Goal: Task Accomplishment & Management: Complete application form

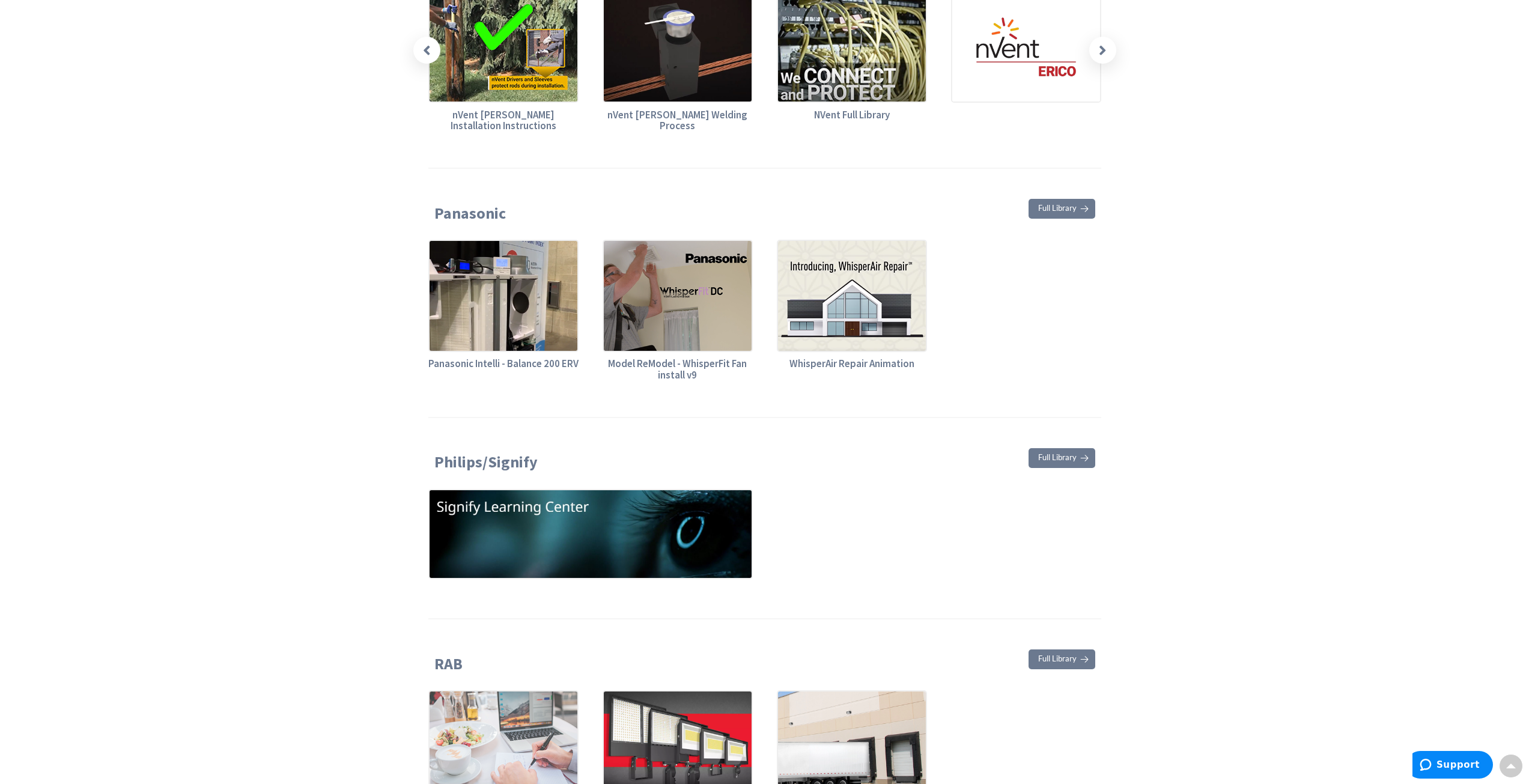
scroll to position [3723, 0]
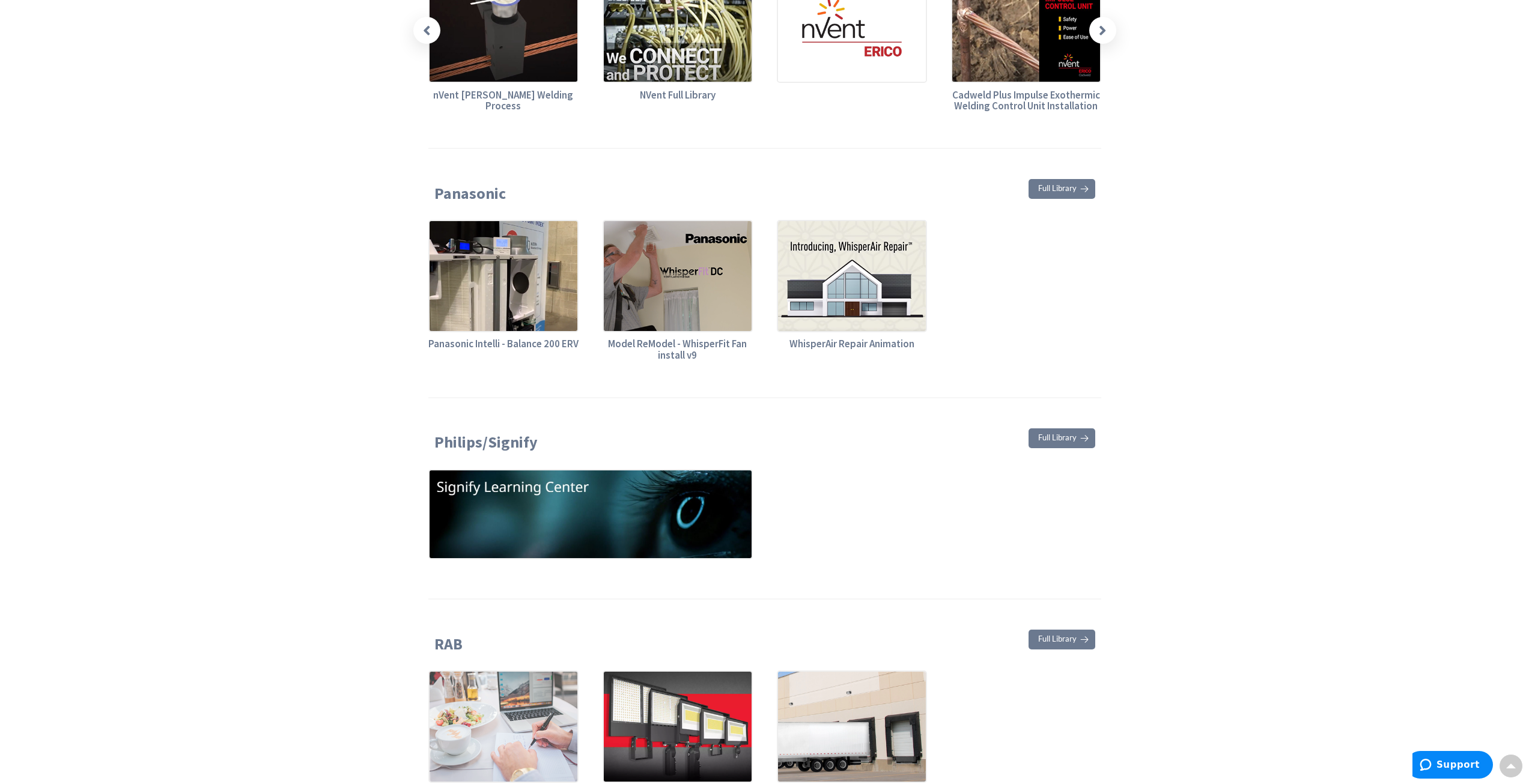
drag, startPoint x: 354, startPoint y: 298, endPoint x: 383, endPoint y: 333, distance: 45.5
drag, startPoint x: 383, startPoint y: 333, endPoint x: 874, endPoint y: 504, distance: 519.9
click at [873, 504] on div at bounding box center [764, 515] width 697 height 93
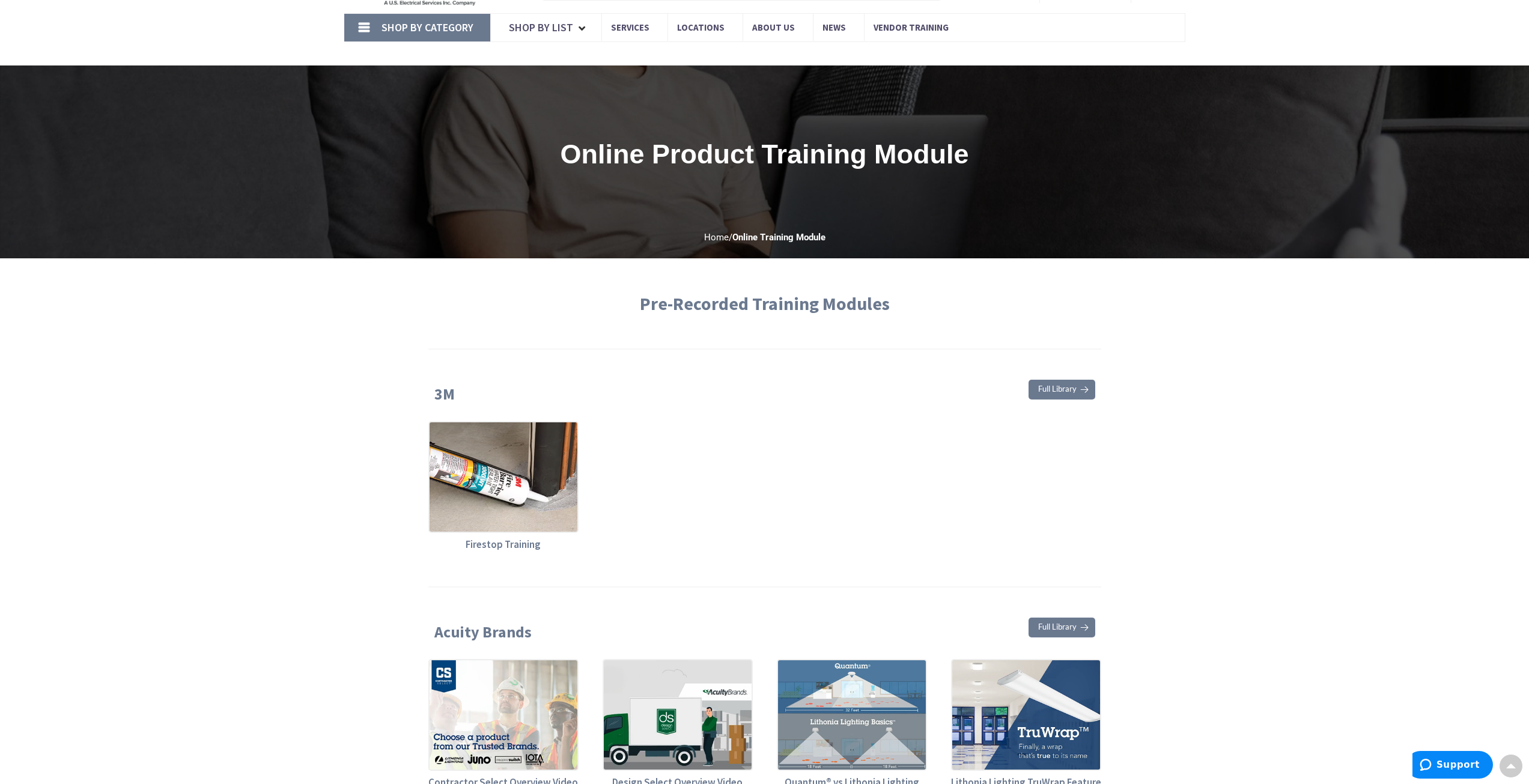
scroll to position [7, 0]
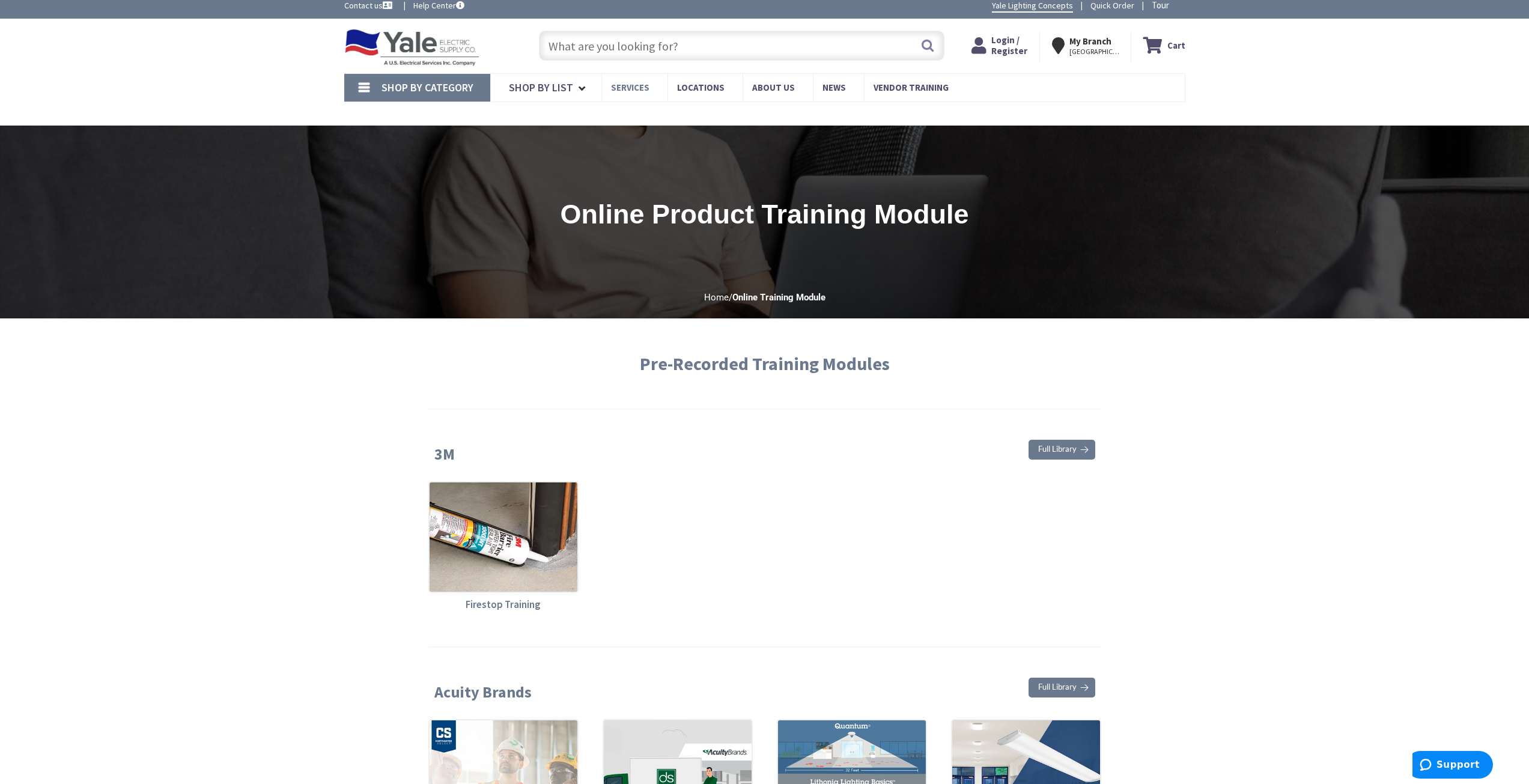
click at [628, 91] on span "Services" at bounding box center [630, 87] width 39 height 12
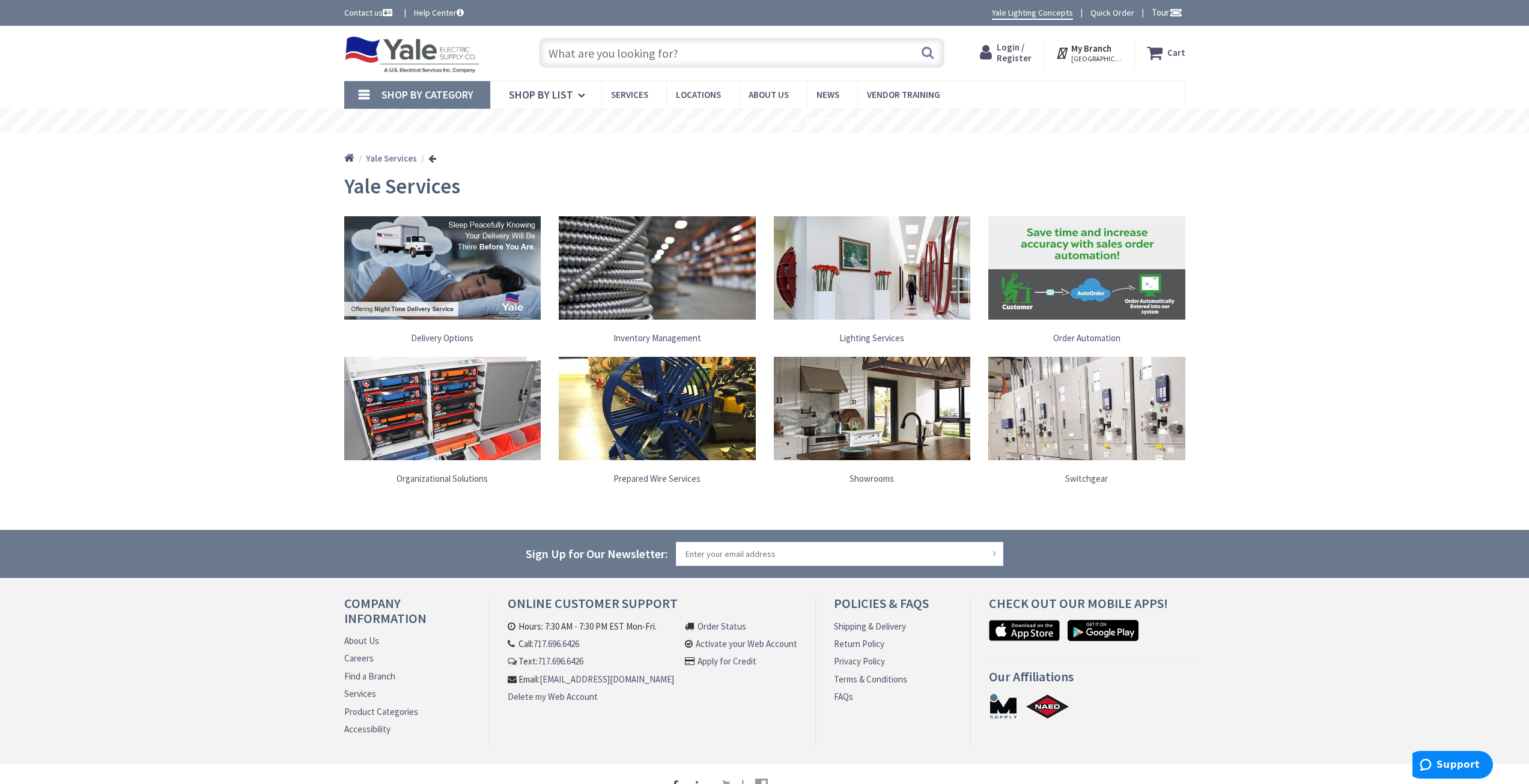
click at [1016, 51] on span "Login / Register" at bounding box center [1013, 53] width 35 height 22
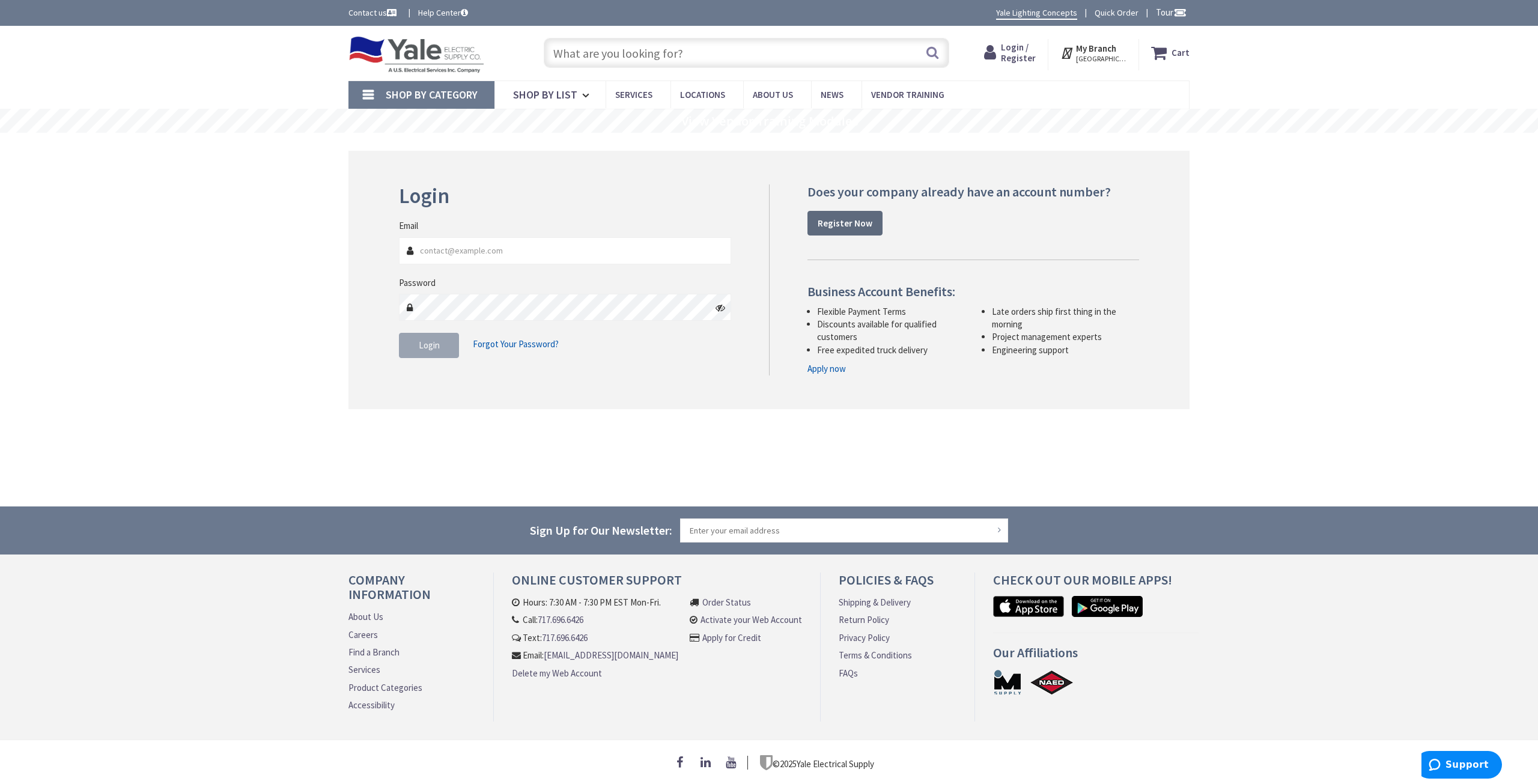
click at [851, 223] on strong "Register Now" at bounding box center [844, 223] width 55 height 12
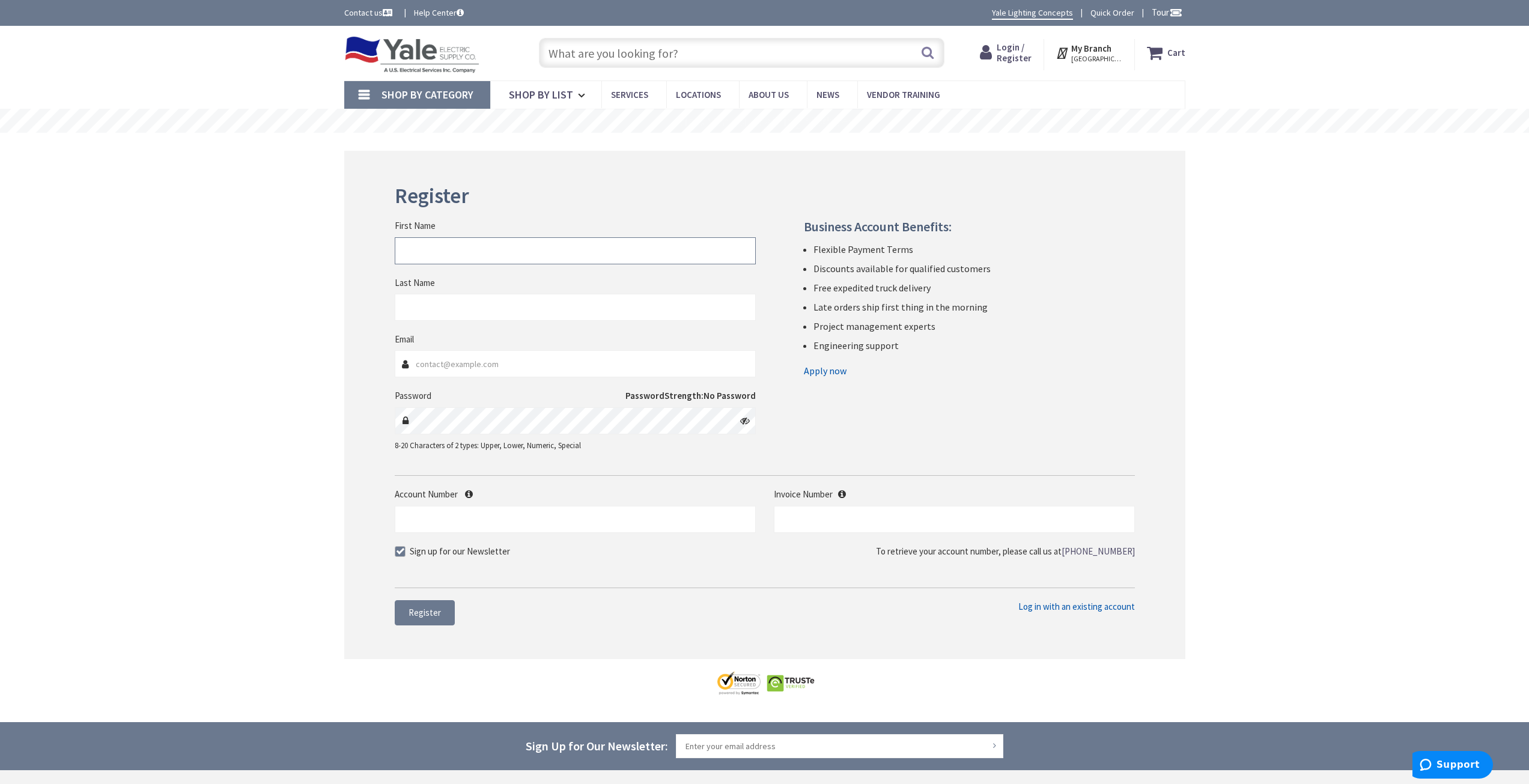
click at [492, 258] on input "First Name" at bounding box center [575, 250] width 361 height 27
click at [470, 493] on icon at bounding box center [469, 494] width 8 height 9
click at [470, 505] on input "Account Number" at bounding box center [575, 518] width 361 height 27
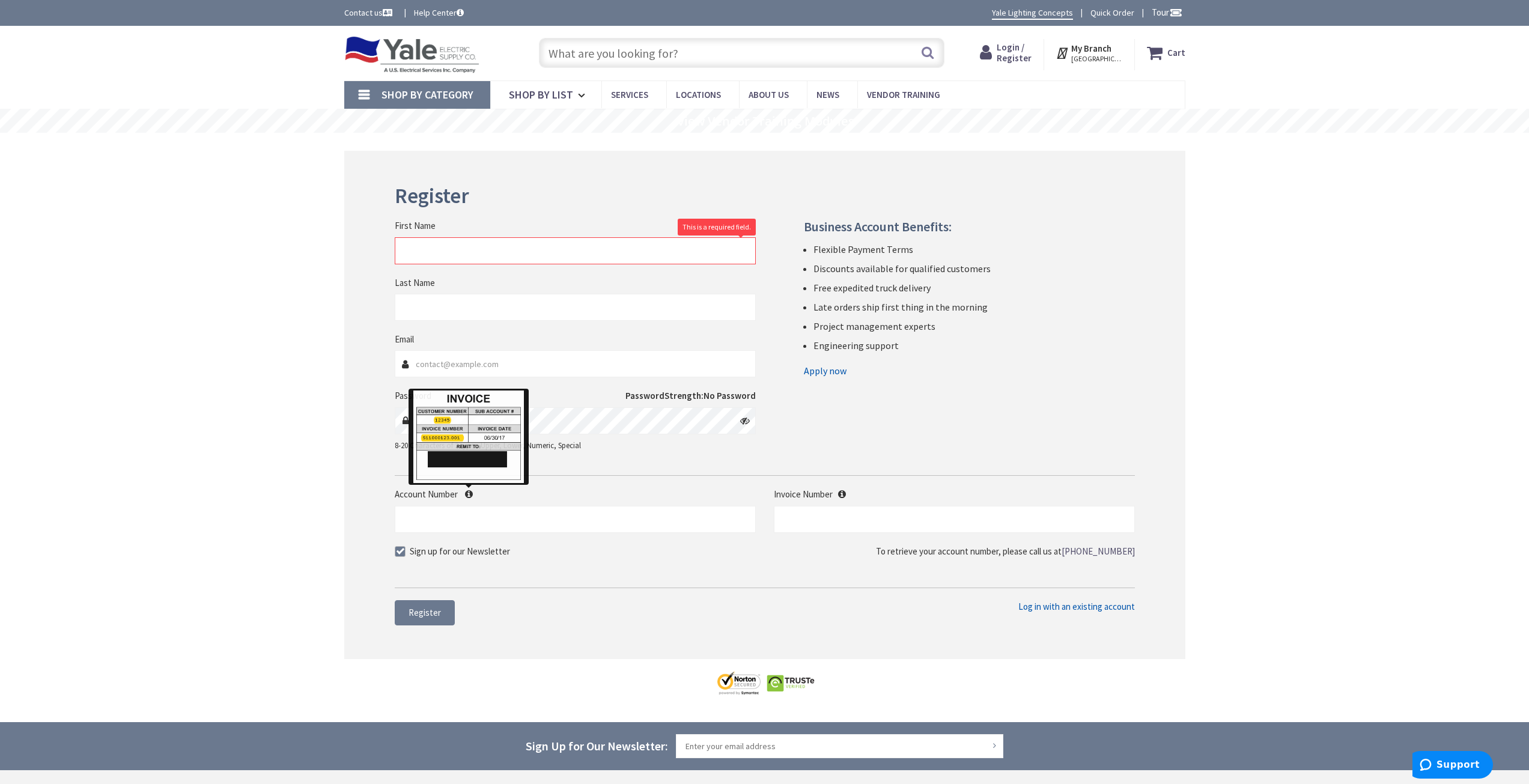
click at [470, 490] on icon at bounding box center [469, 494] width 8 height 9
click at [470, 505] on input "Account Number" at bounding box center [575, 518] width 361 height 27
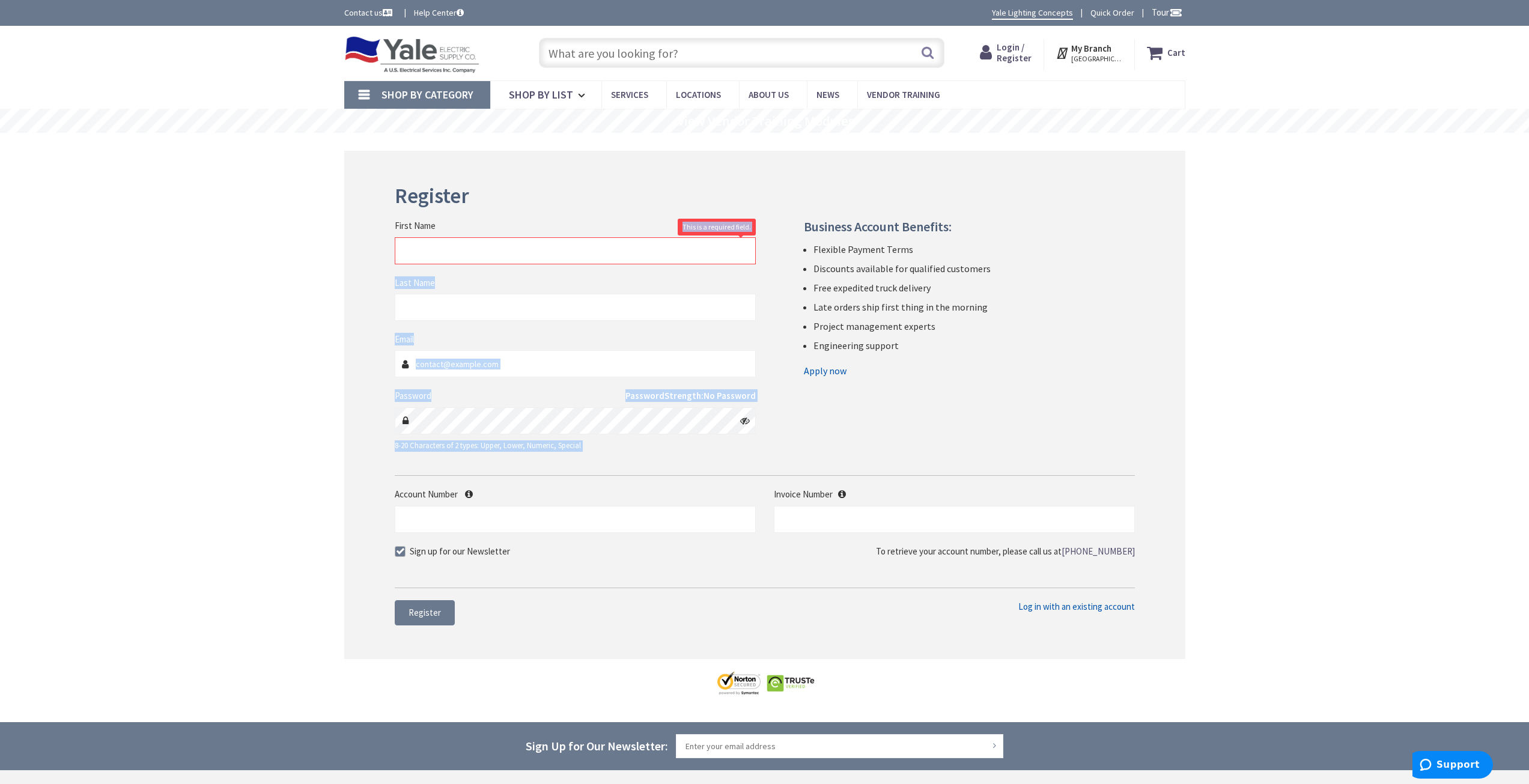
drag, startPoint x: 764, startPoint y: 164, endPoint x: 759, endPoint y: 136, distance: 28.4
click at [763, 162] on div "Register First Name This is a required field. Last Name Email Password" at bounding box center [764, 404] width 841 height 508
click at [627, 92] on span "Services" at bounding box center [630, 95] width 38 height 12
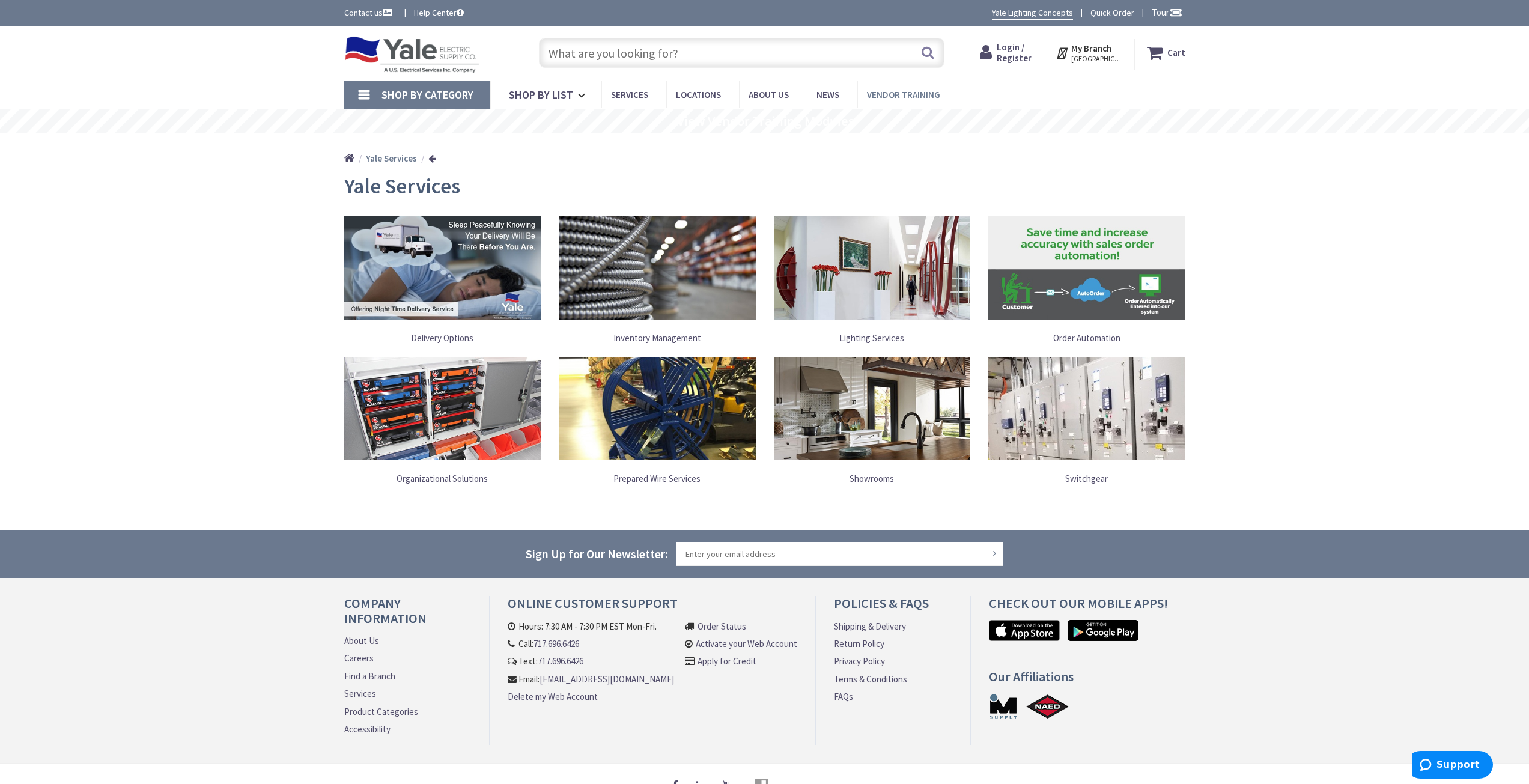
click at [919, 97] on span "Vendor Training" at bounding box center [903, 95] width 73 height 12
click at [899, 94] on span "Vendor Training" at bounding box center [903, 95] width 73 height 12
click at [589, 92] on link "Shop By List" at bounding box center [545, 95] width 111 height 28
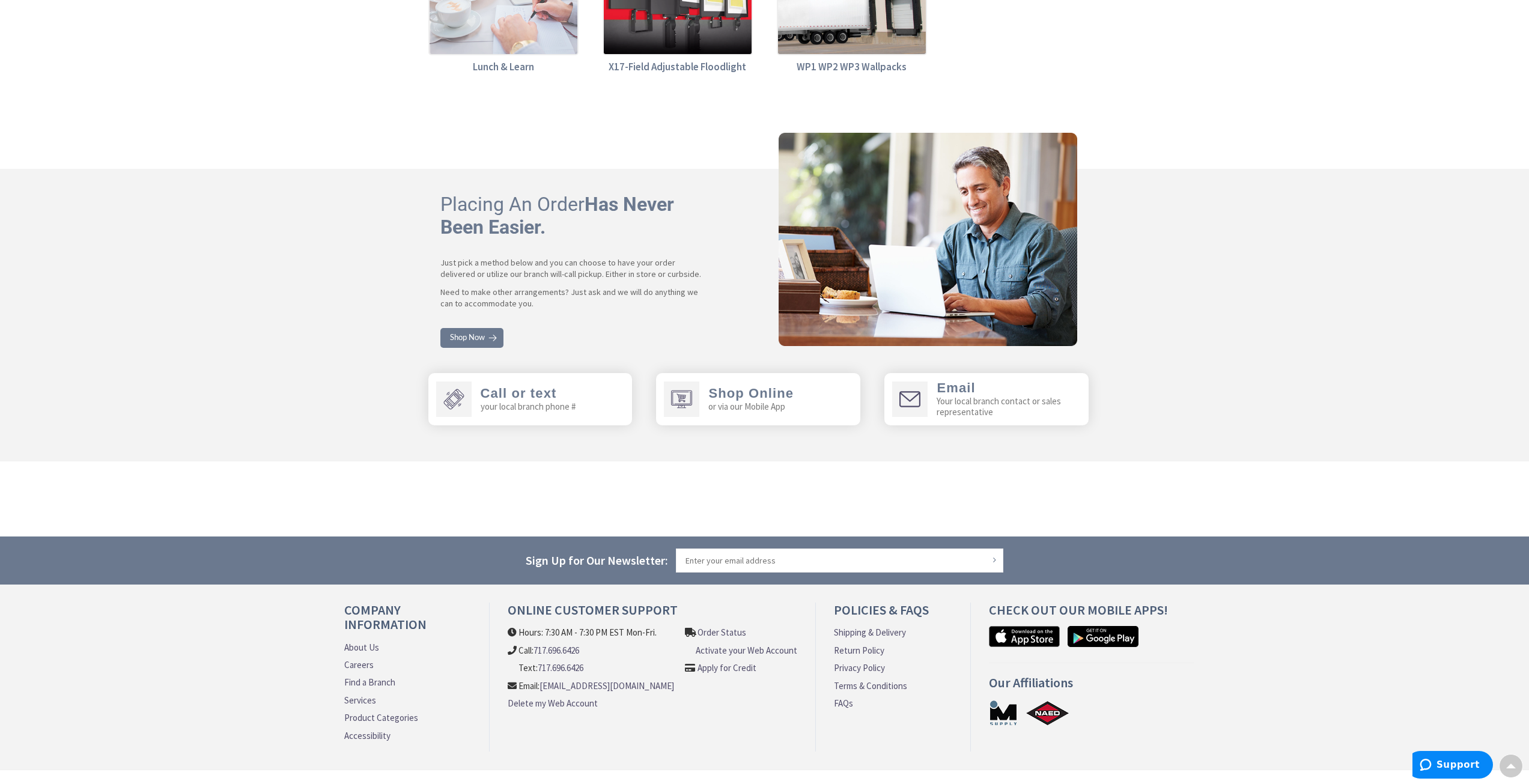
scroll to position [4450, 0]
